Goal: Information Seeking & Learning: Learn about a topic

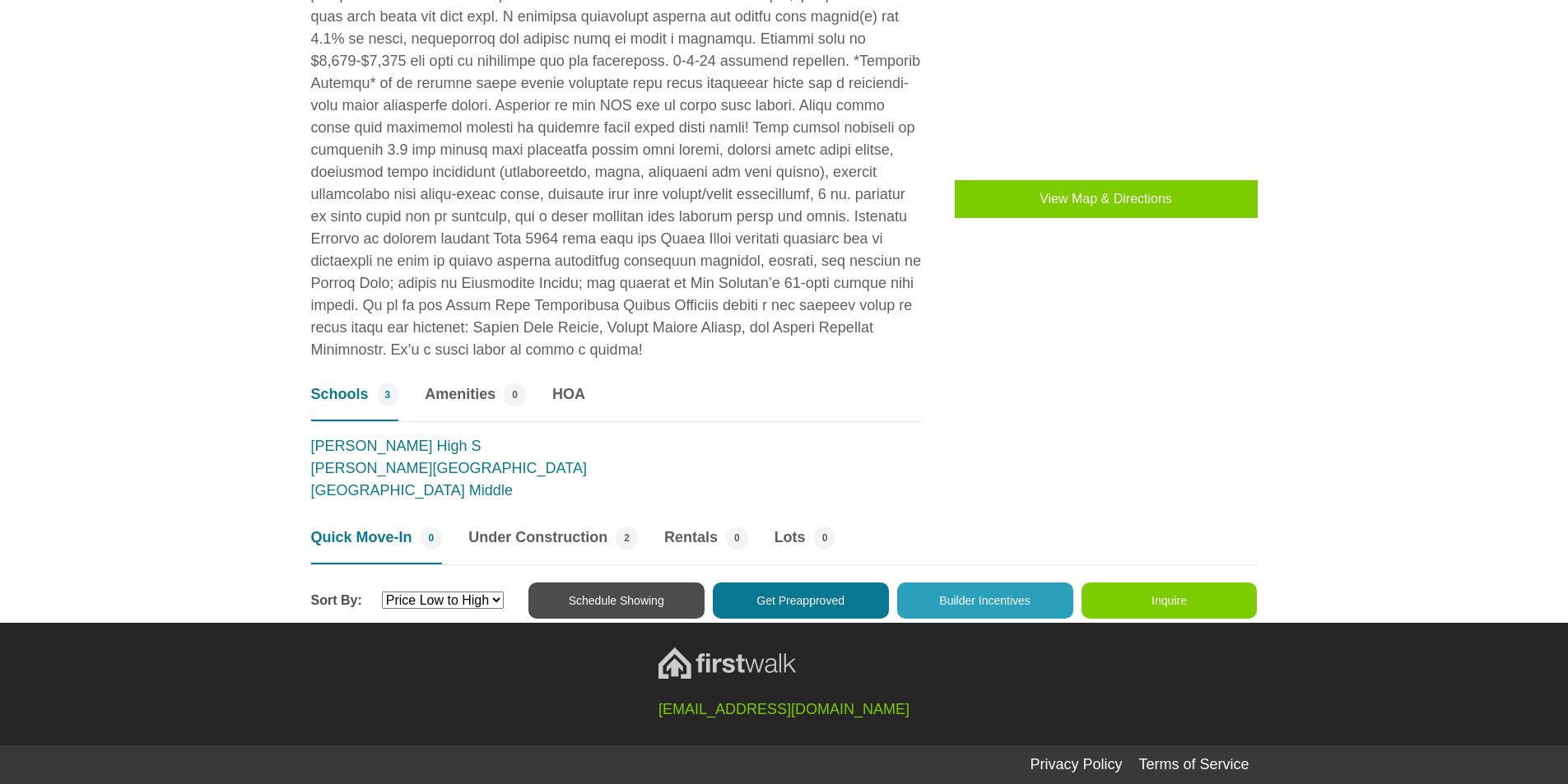
scroll to position [1428, 0]
click at [467, 398] on span "Amenities" at bounding box center [460, 395] width 71 height 23
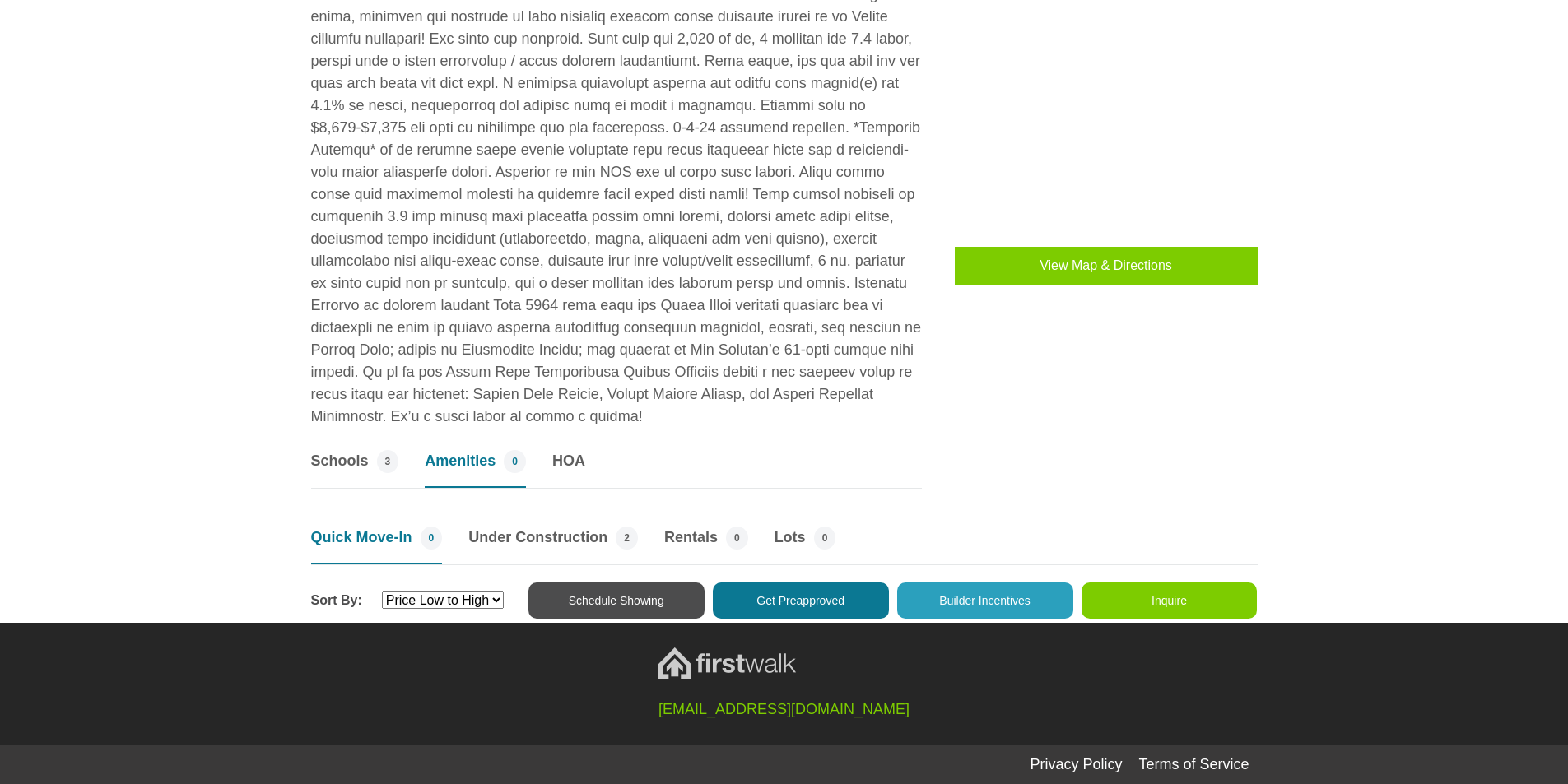
click at [342, 460] on span "Schools" at bounding box center [339, 462] width 57 height 23
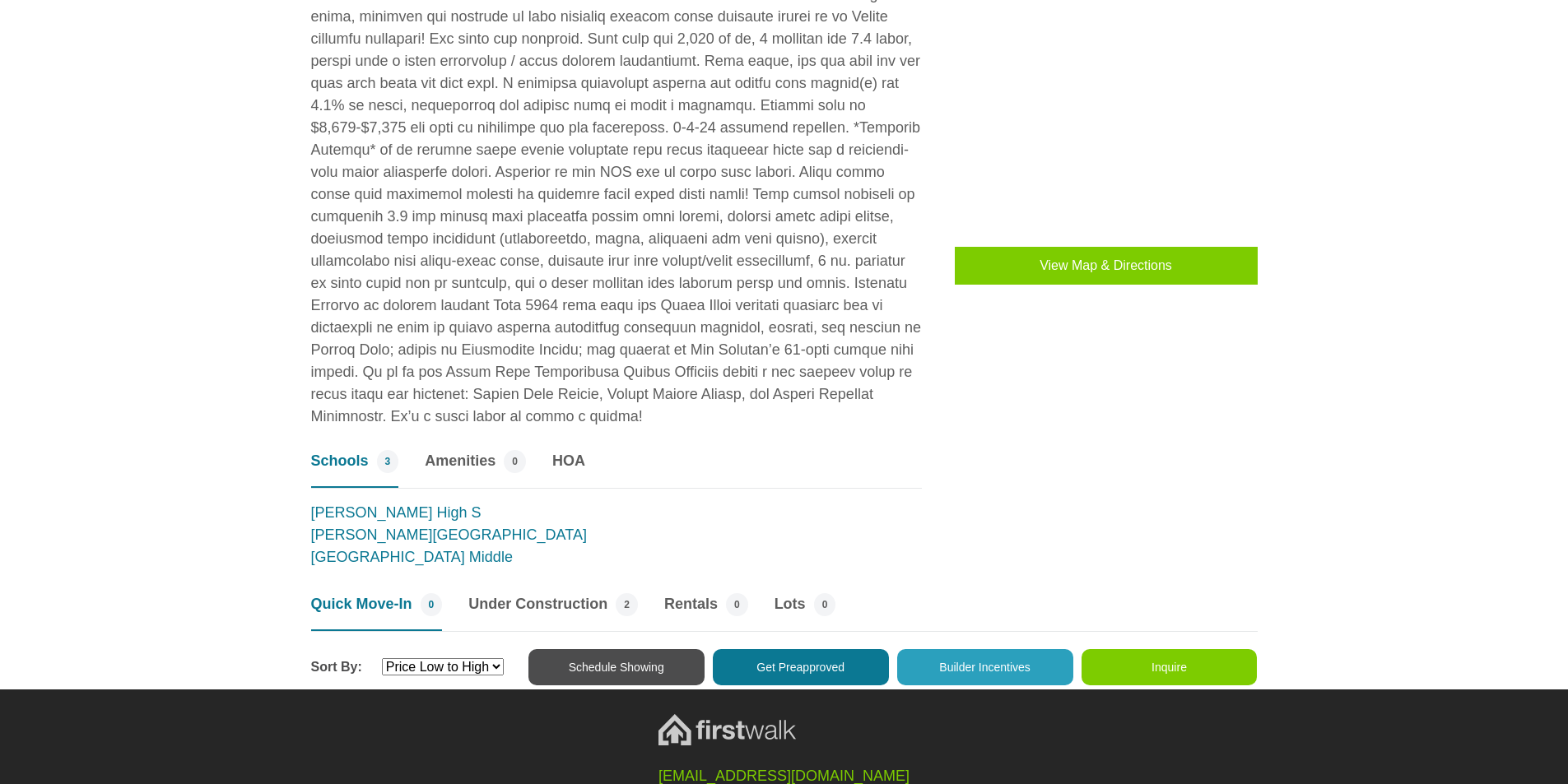
click at [573, 465] on span "HOA" at bounding box center [568, 462] width 33 height 23
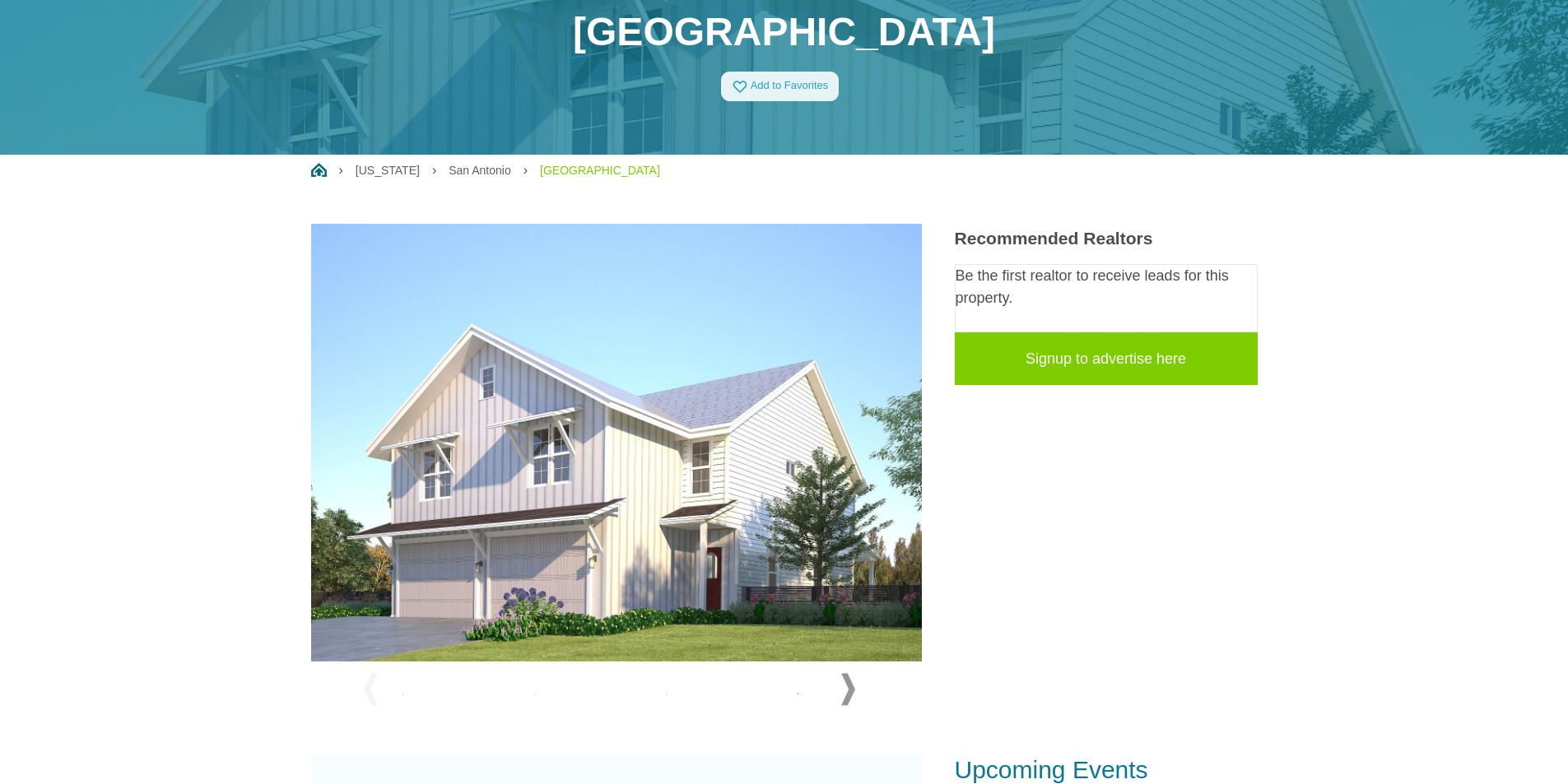
scroll to position [127, 0]
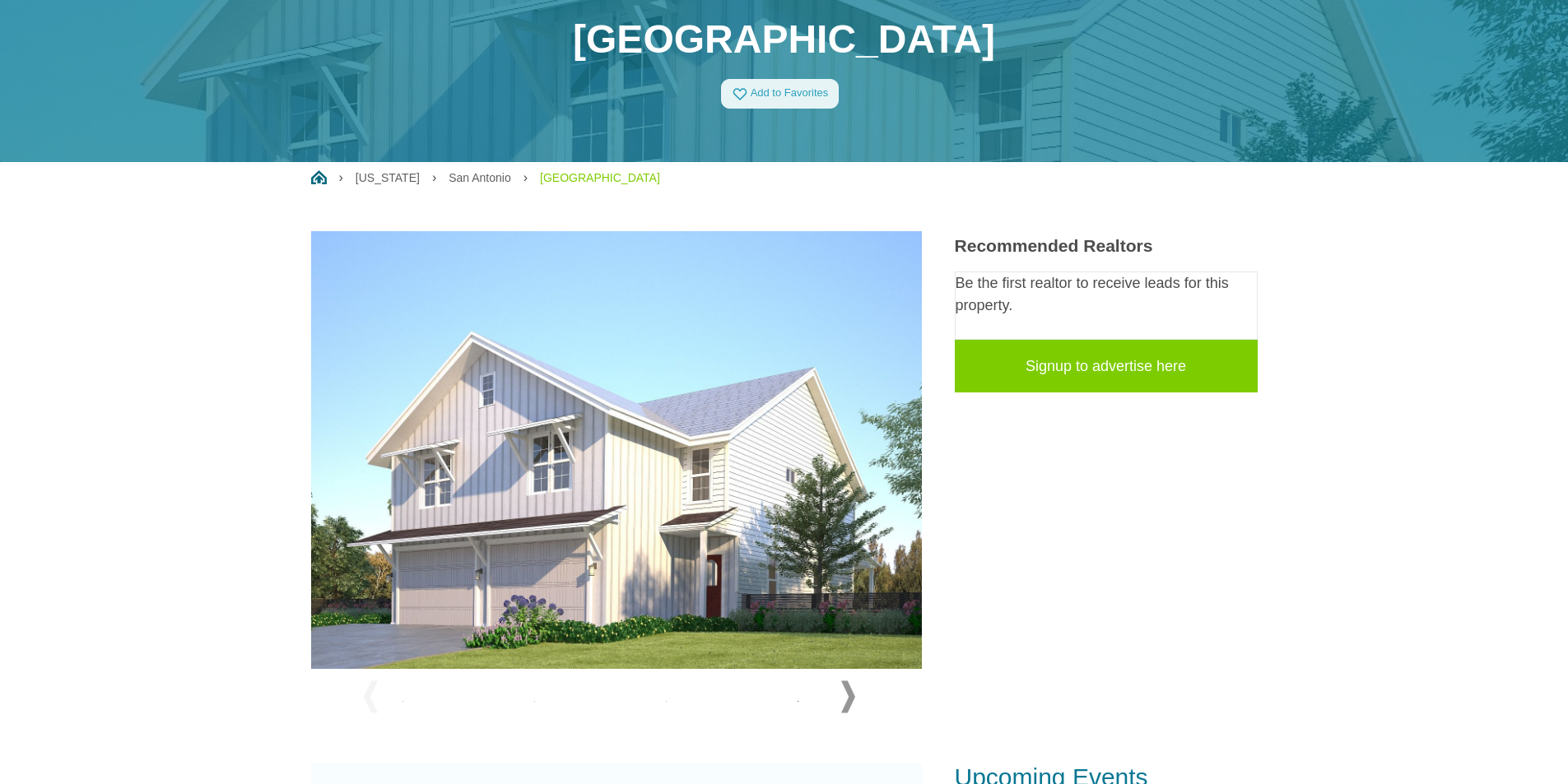
click at [847, 703] on span at bounding box center [848, 698] width 14 height 32
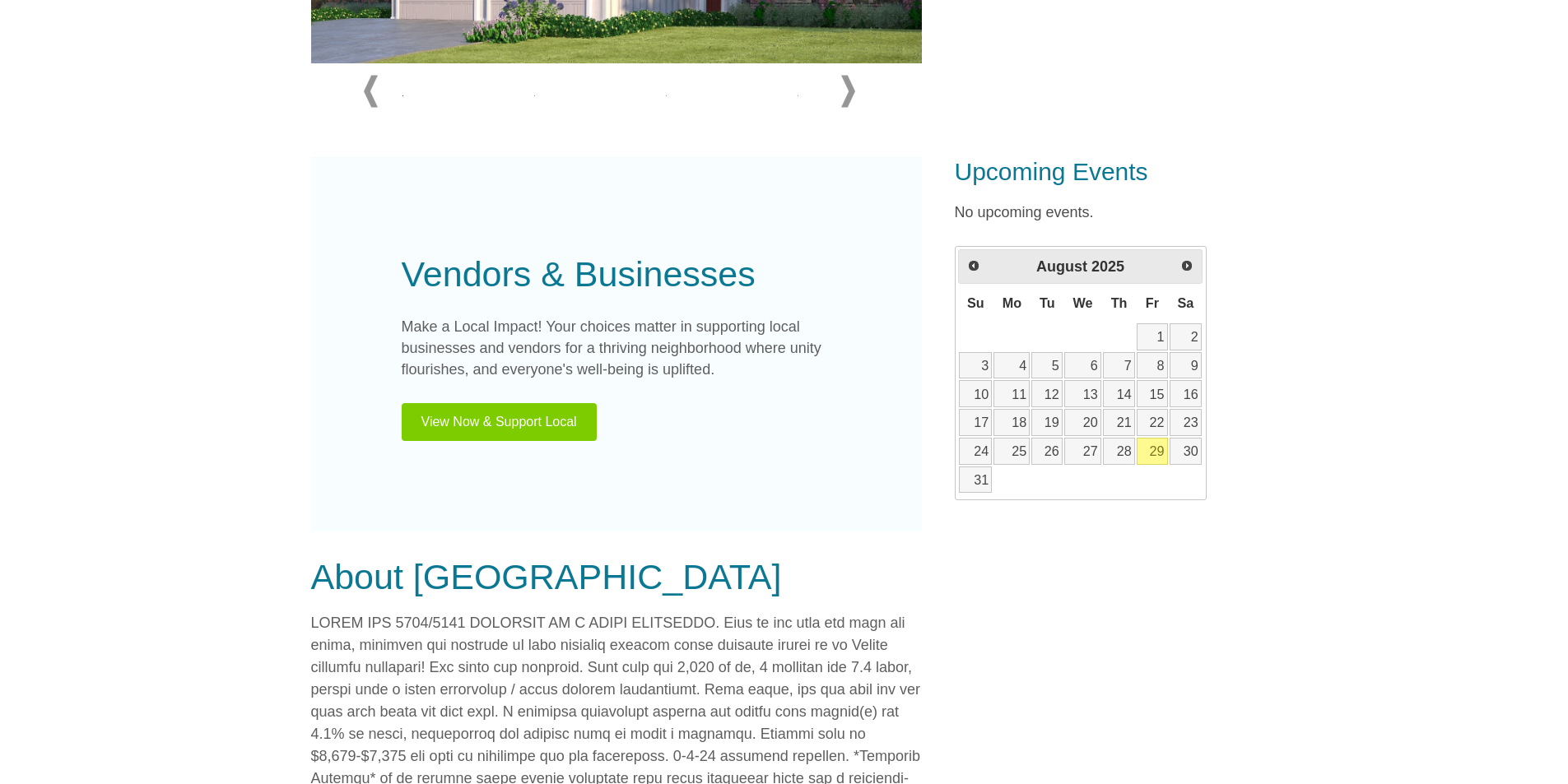
scroll to position [703, 0]
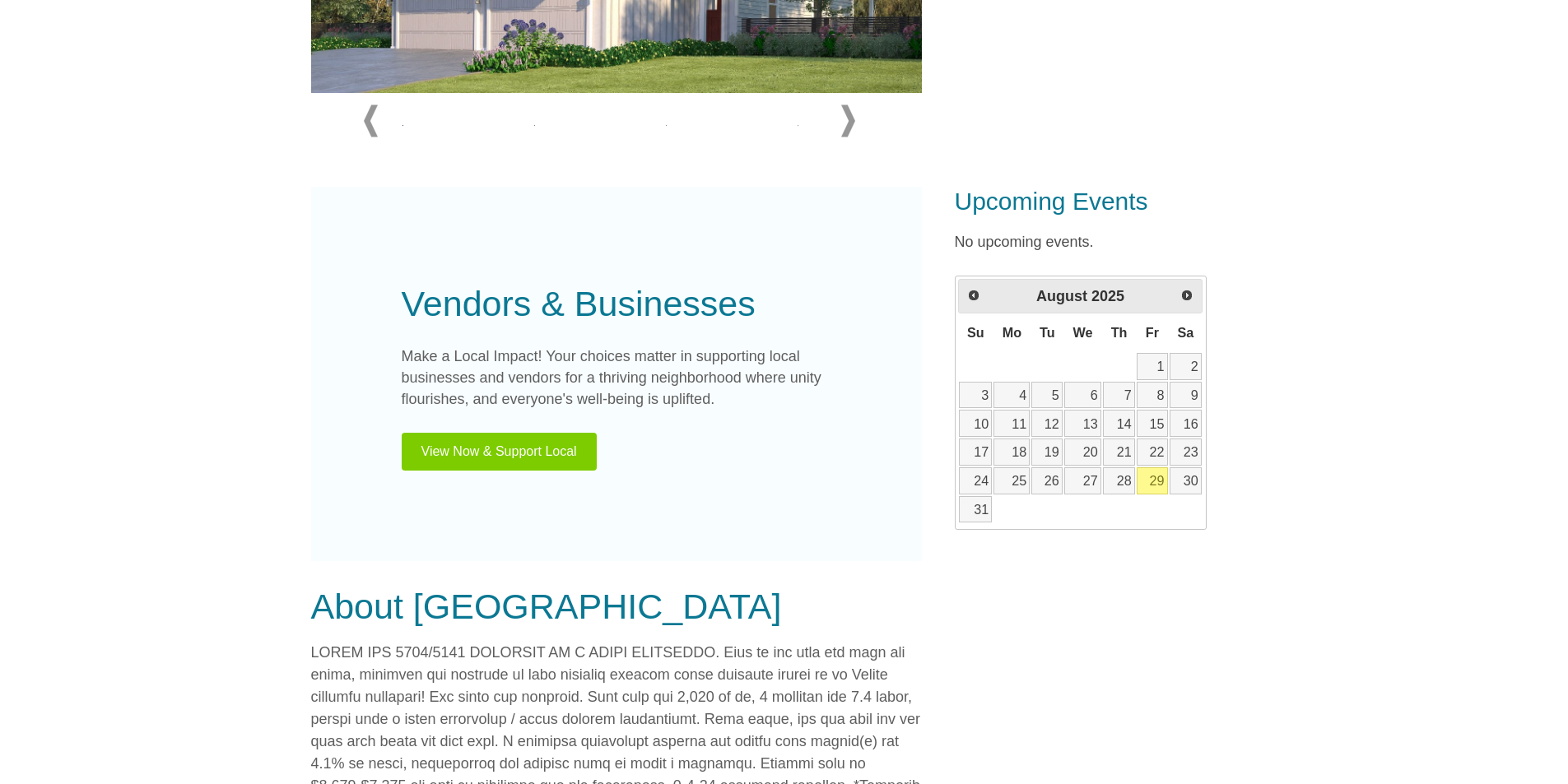
drag, startPoint x: 731, startPoint y: 396, endPoint x: 376, endPoint y: 297, distance: 368.5
click at [376, 297] on div "Vendors & Businesses Make a Local Impact! Your choices matter in supporting loc…" at bounding box center [617, 374] width 611 height 374
click at [139, 306] on section "[GEOGRAPHIC_DATA] Add to Favorites Home [US_STATE] [GEOGRAPHIC_DATA]" at bounding box center [784, 345] width 1568 height 1918
drag, startPoint x: 730, startPoint y: 401, endPoint x: 278, endPoint y: 306, distance: 461.9
click at [278, 306] on section "[GEOGRAPHIC_DATA] Add to Favorites Home [US_STATE] [GEOGRAPHIC_DATA]" at bounding box center [784, 345] width 1568 height 1918
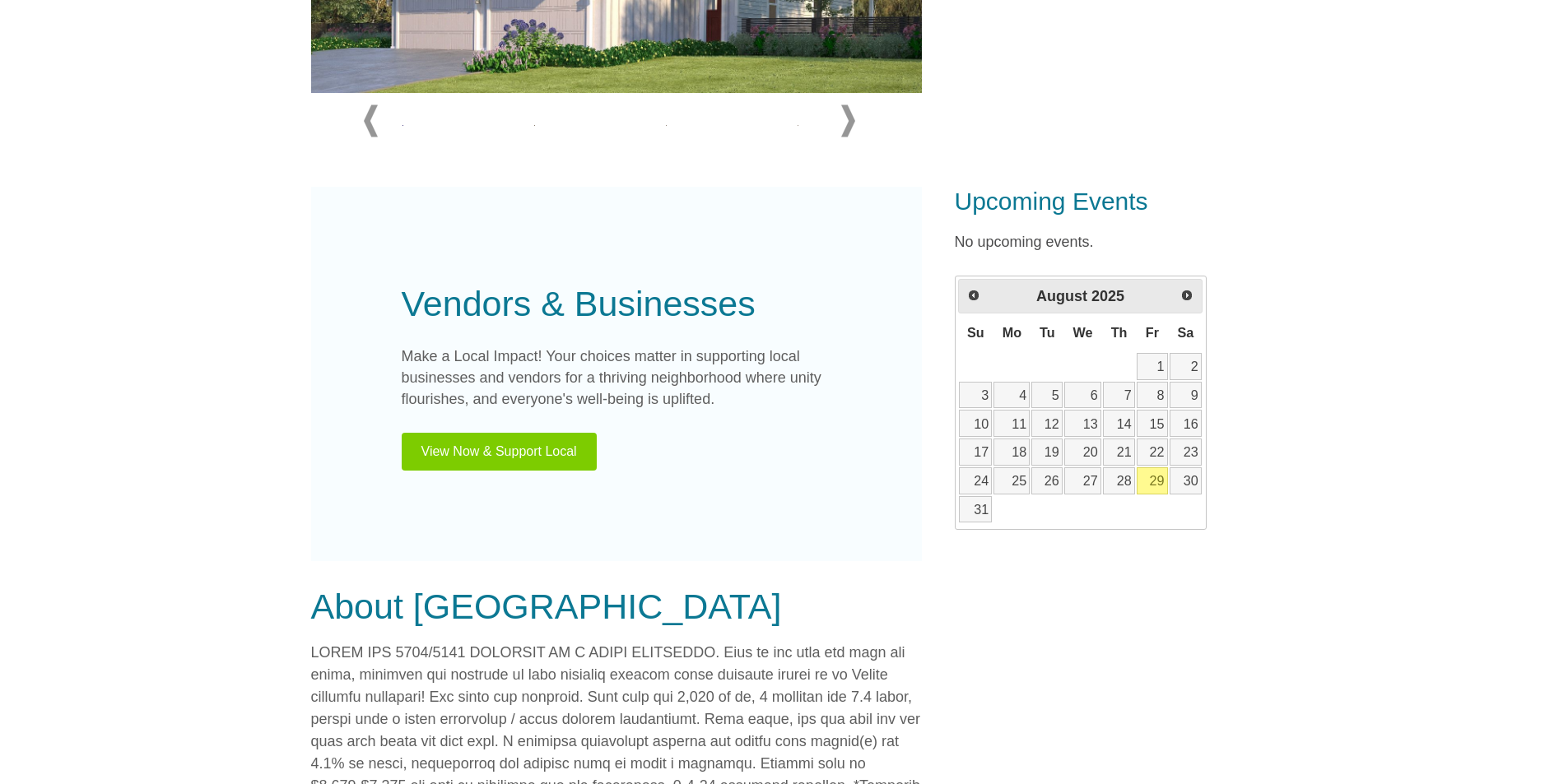
click at [1394, 360] on section "[GEOGRAPHIC_DATA] Add to Favorites Home [US_STATE] [GEOGRAPHIC_DATA]" at bounding box center [784, 345] width 1568 height 1918
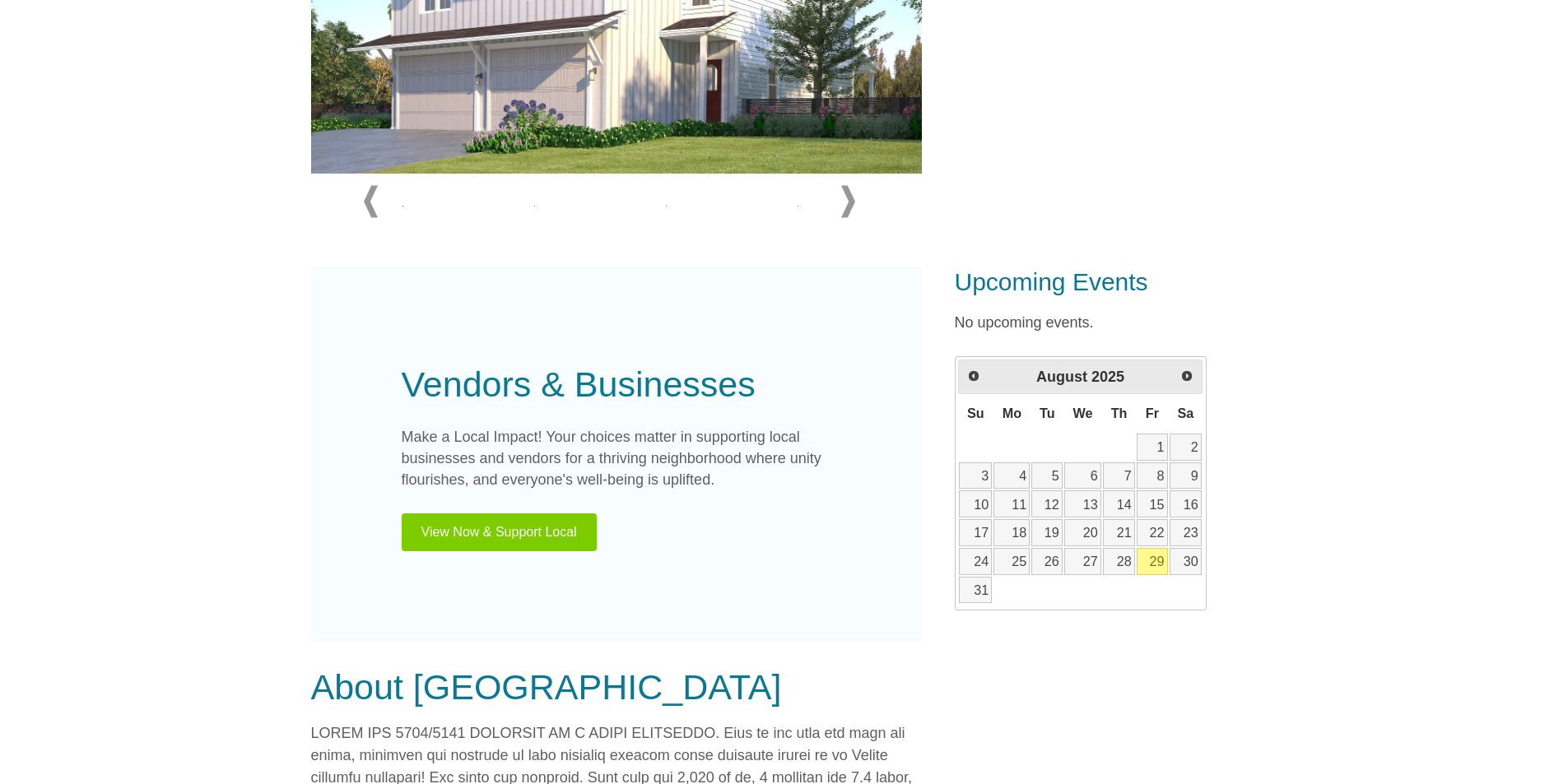
scroll to position [619, 0]
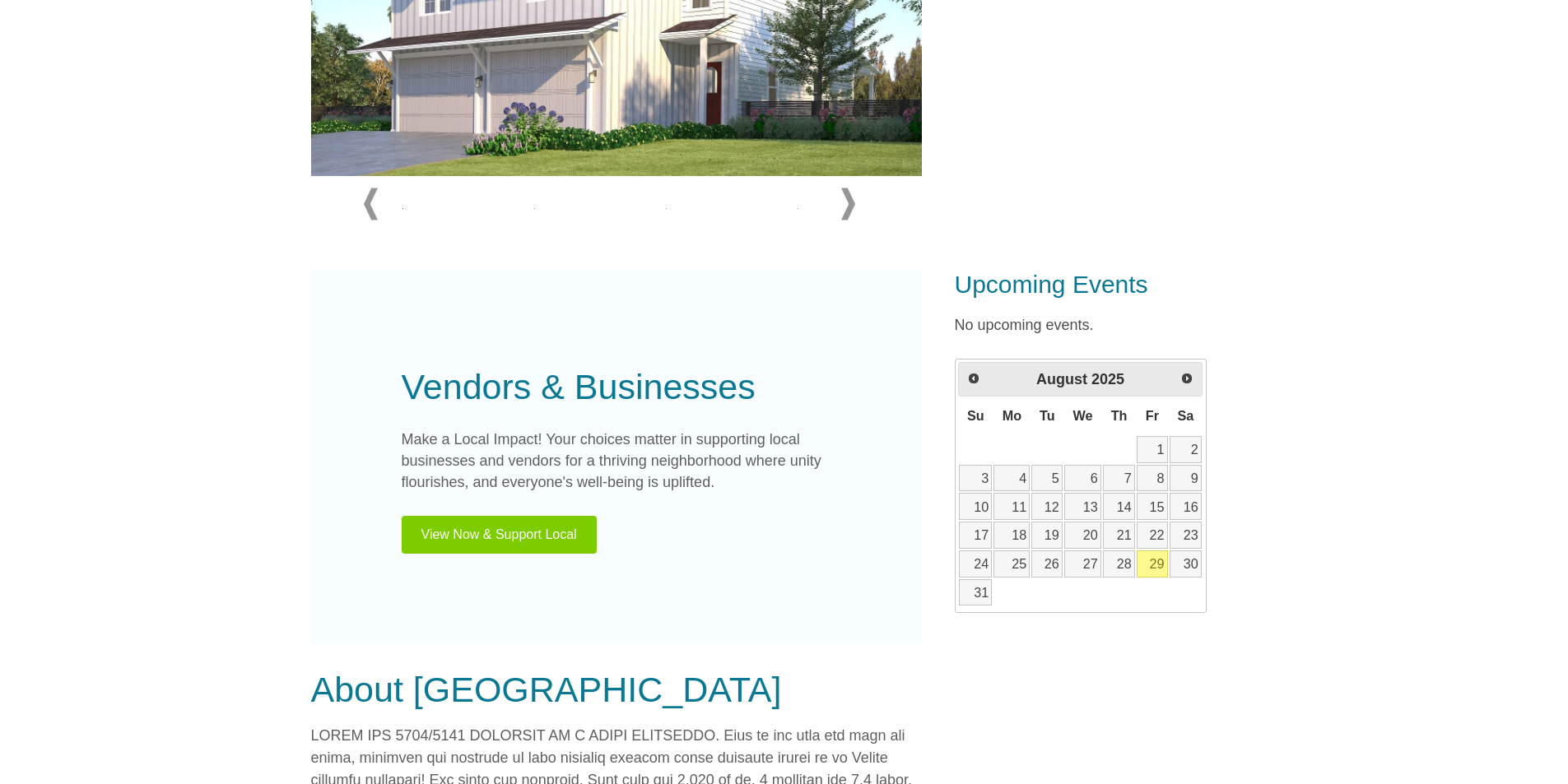
drag, startPoint x: 730, startPoint y: 485, endPoint x: 359, endPoint y: 393, distance: 382.2
click at [359, 393] on div "Vendors & Businesses Make a Local Impact! Your choices matter in supporting loc…" at bounding box center [617, 457] width 611 height 374
click at [755, 576] on div "Vendors & Businesses Make a Local Impact! Your choices matter in supporting loc…" at bounding box center [617, 457] width 611 height 374
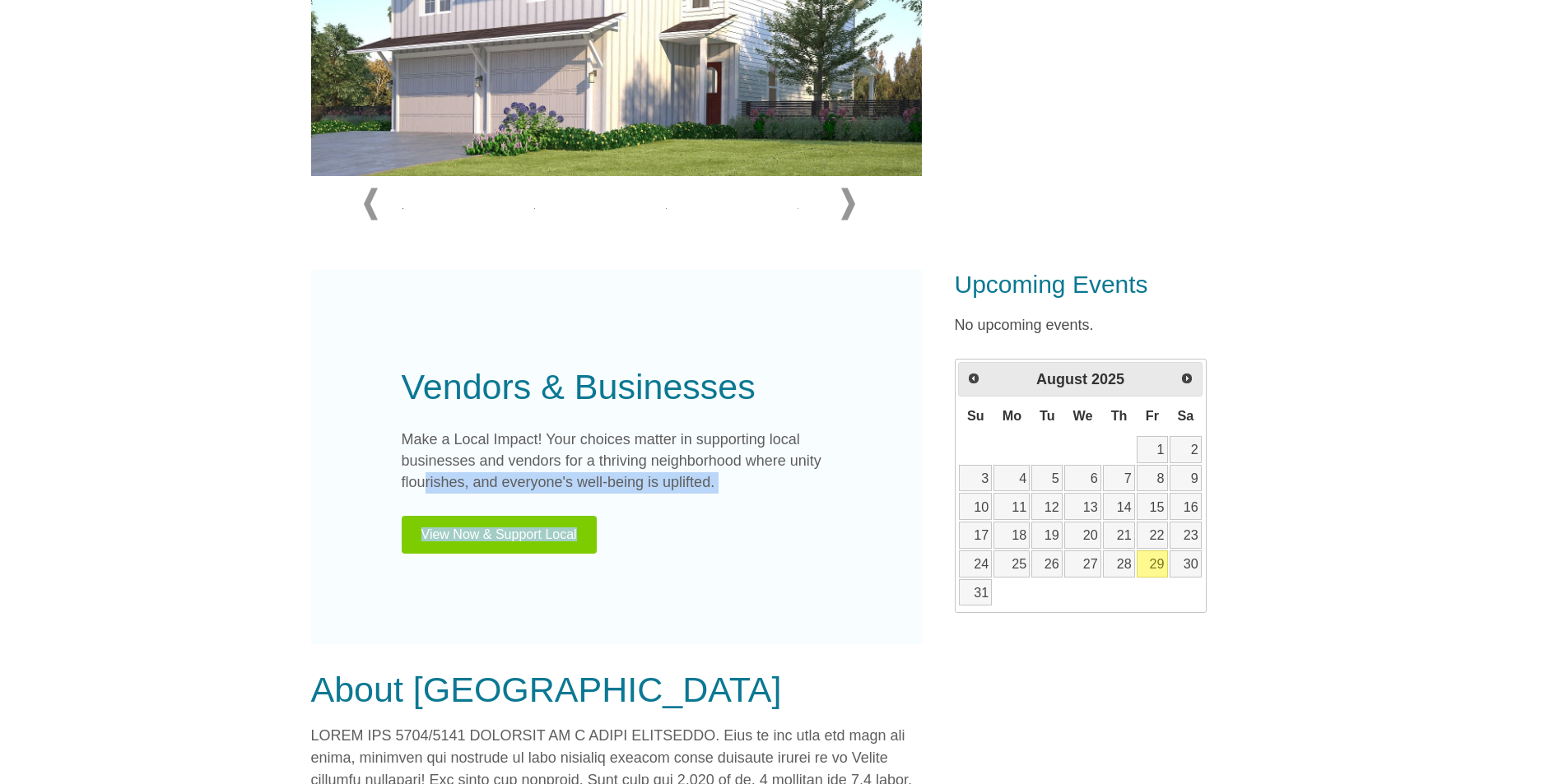
drag, startPoint x: 719, startPoint y: 494, endPoint x: 383, endPoint y: 483, distance: 336.2
click at [383, 483] on div "Vendors & Businesses Make a Local Impact! Your choices matter in supporting loc…" at bounding box center [617, 457] width 611 height 374
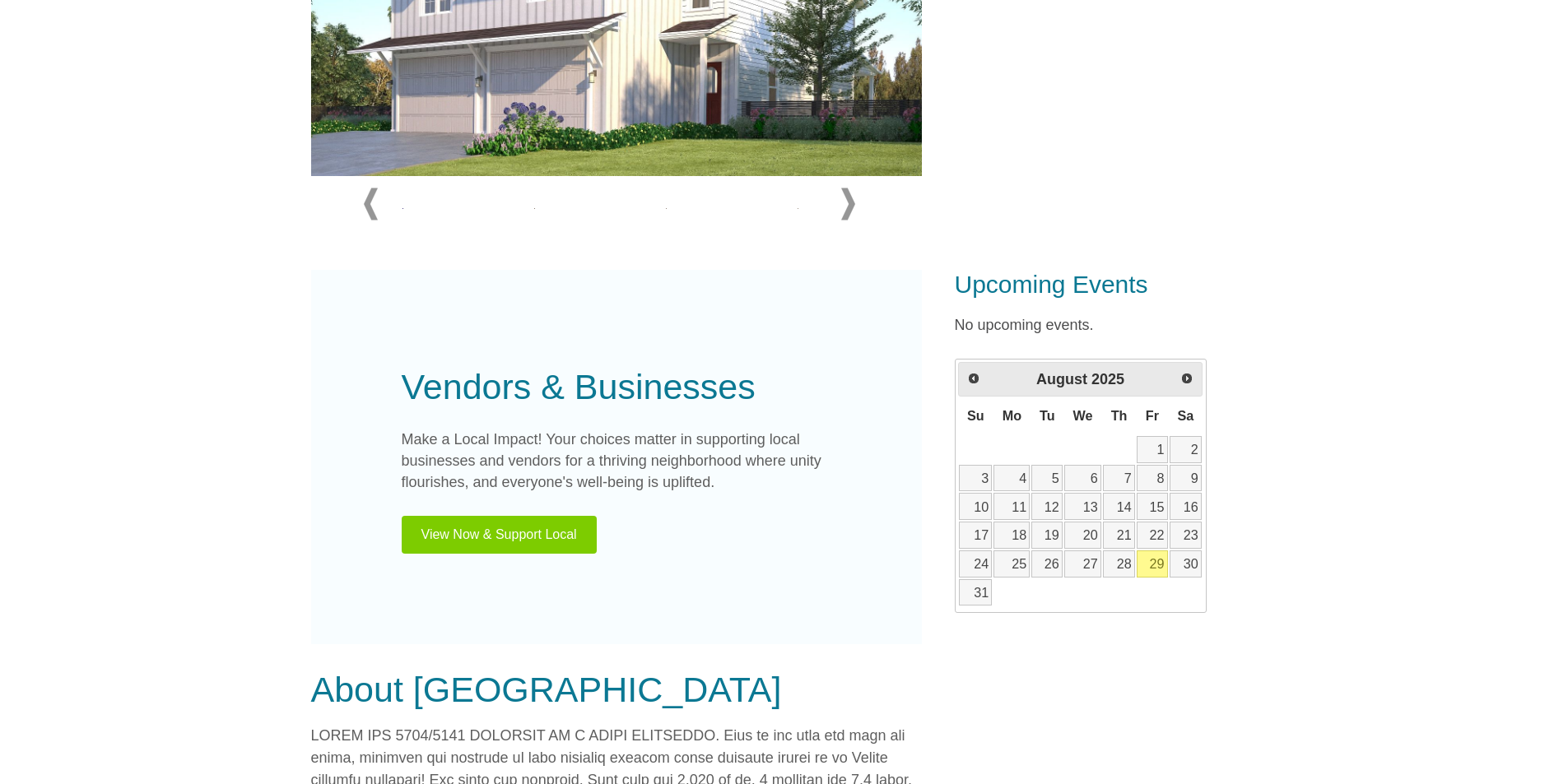
click at [782, 671] on h3 "About [GEOGRAPHIC_DATA]" at bounding box center [617, 691] width 611 height 43
drag, startPoint x: 715, startPoint y: 486, endPoint x: 364, endPoint y: 362, distance: 372.3
click at [364, 362] on div "Vendors & Businesses Make a Local Impact! Your choices matter in supporting loc…" at bounding box center [617, 457] width 611 height 374
click at [1471, 359] on section "[GEOGRAPHIC_DATA] Add to Favorites Home [US_STATE] [GEOGRAPHIC_DATA]" at bounding box center [784, 428] width 1568 height 1918
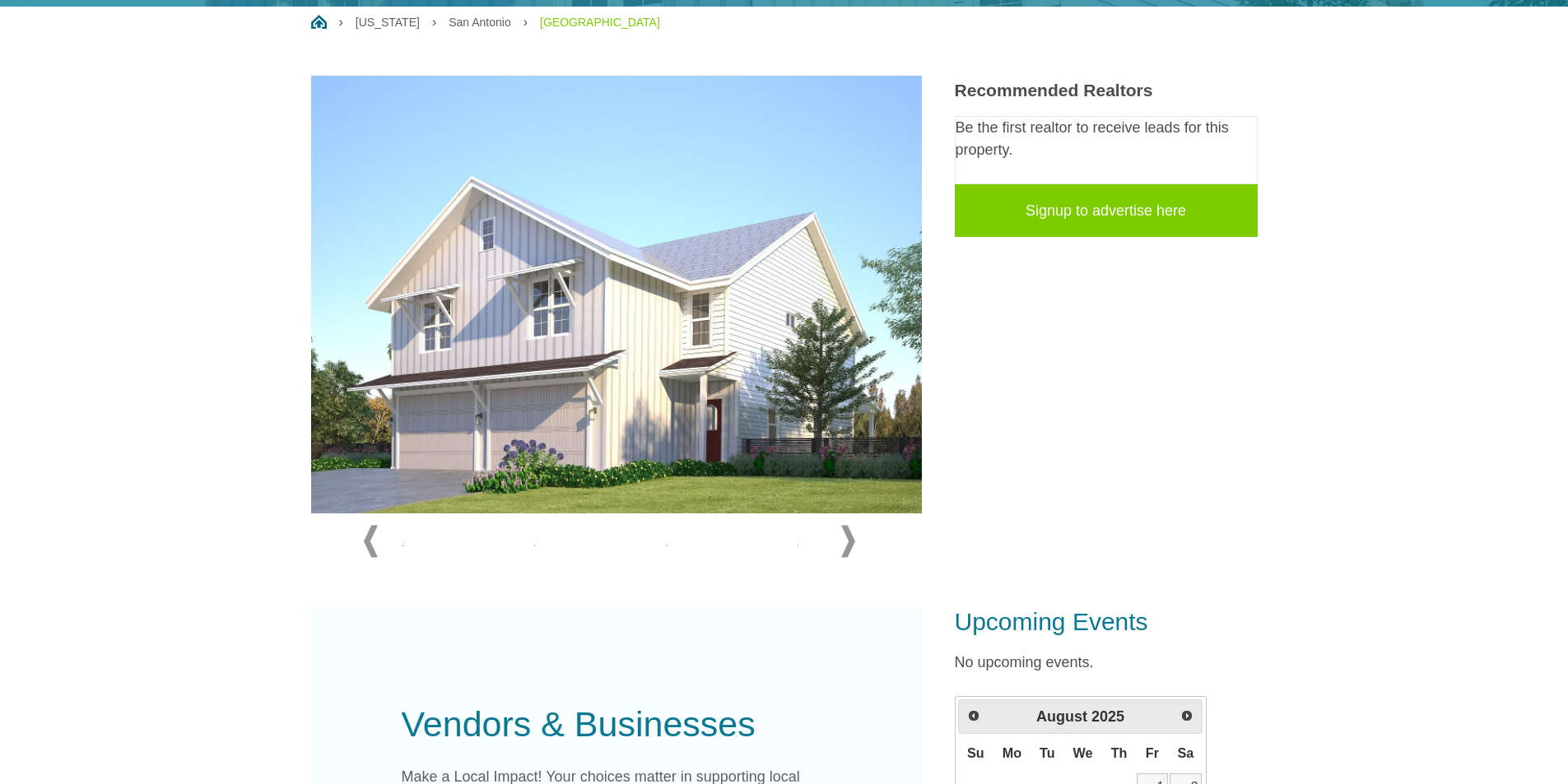
scroll to position [0, 0]
